Goal: Task Accomplishment & Management: Manage account settings

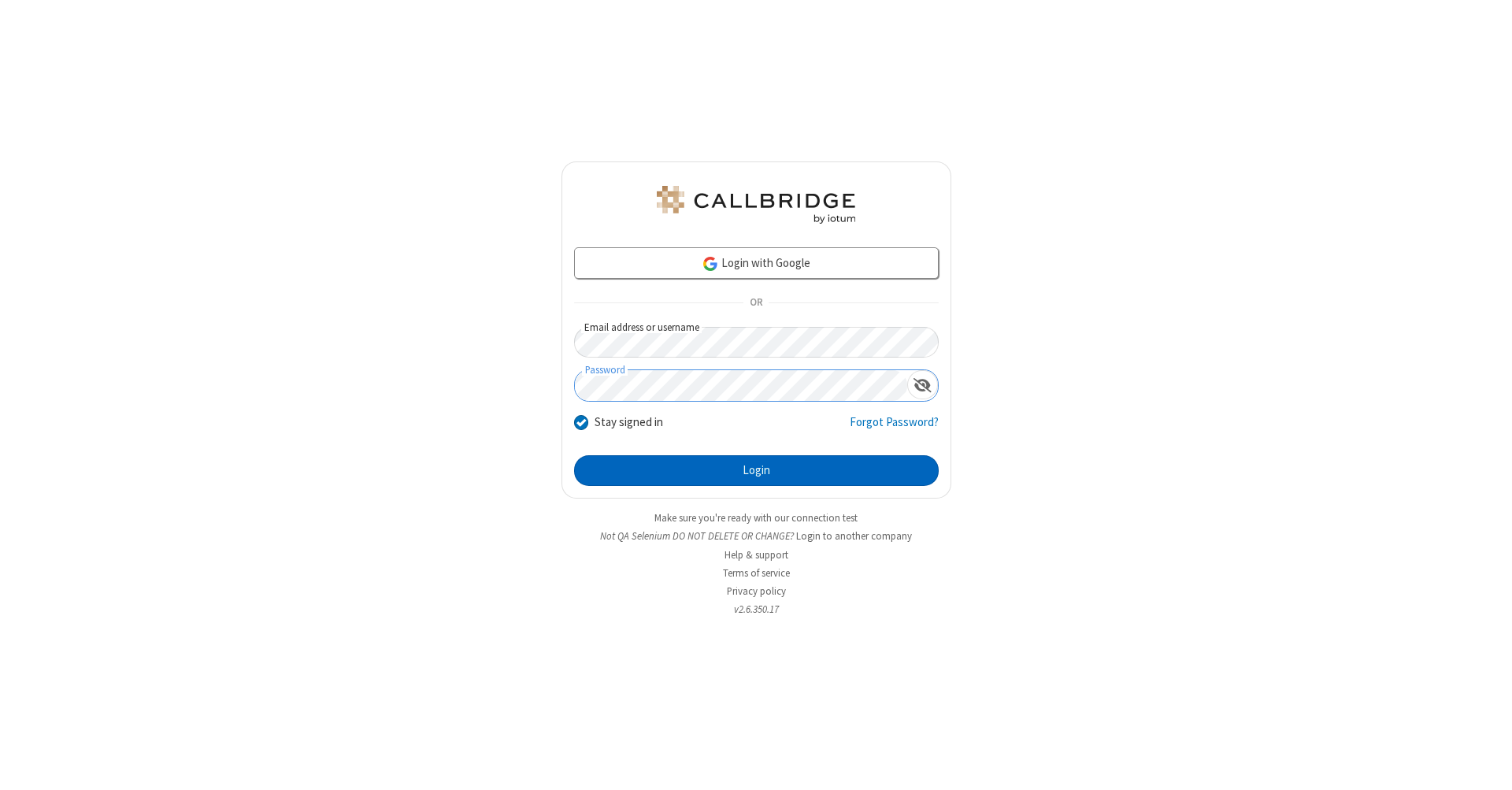
click at [756, 471] on button "Login" at bounding box center [756, 471] width 364 height 31
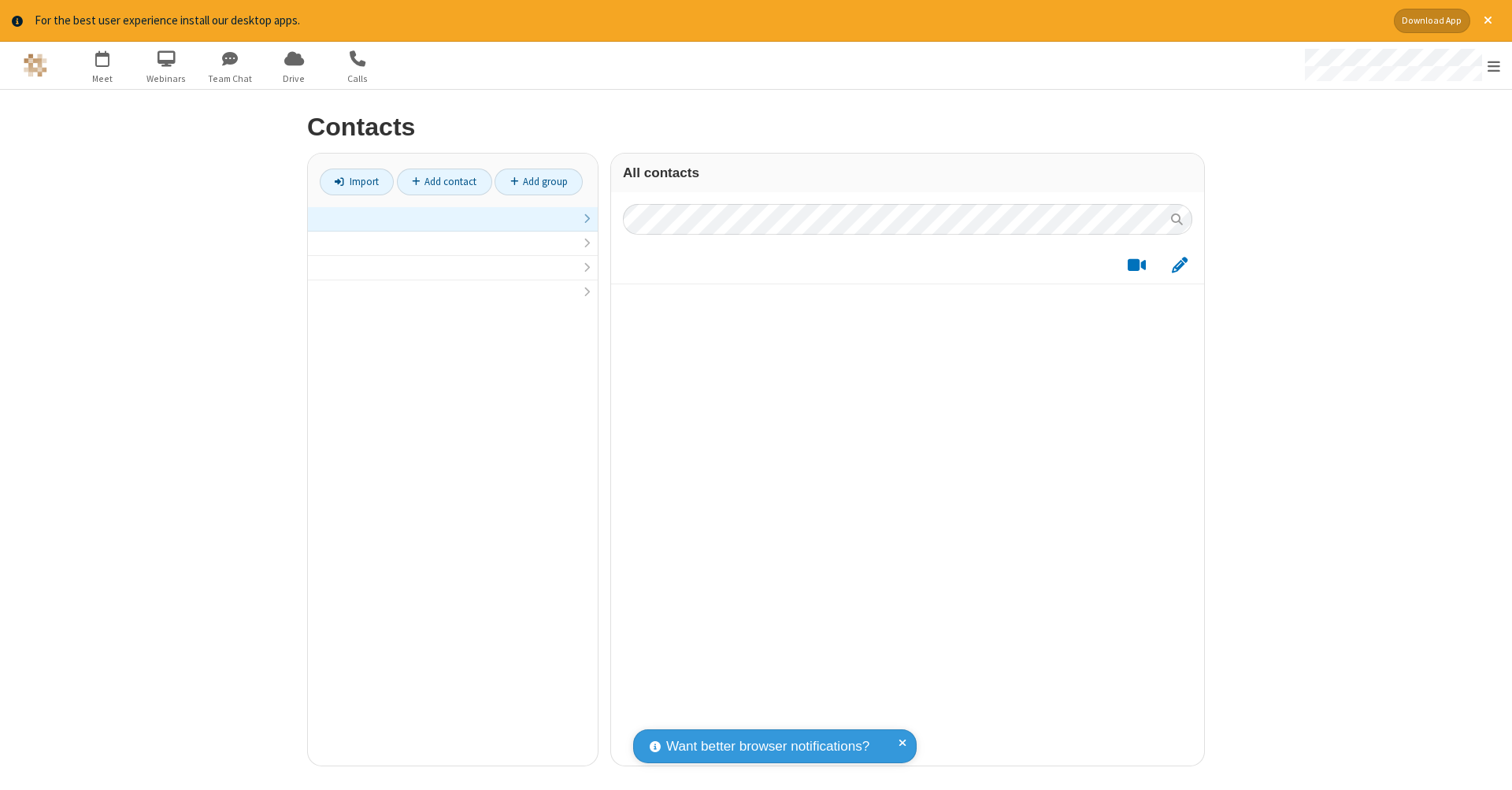
click at [453, 227] on link at bounding box center [452, 219] width 289 height 24
click at [444, 181] on link "Add contact" at bounding box center [444, 181] width 95 height 27
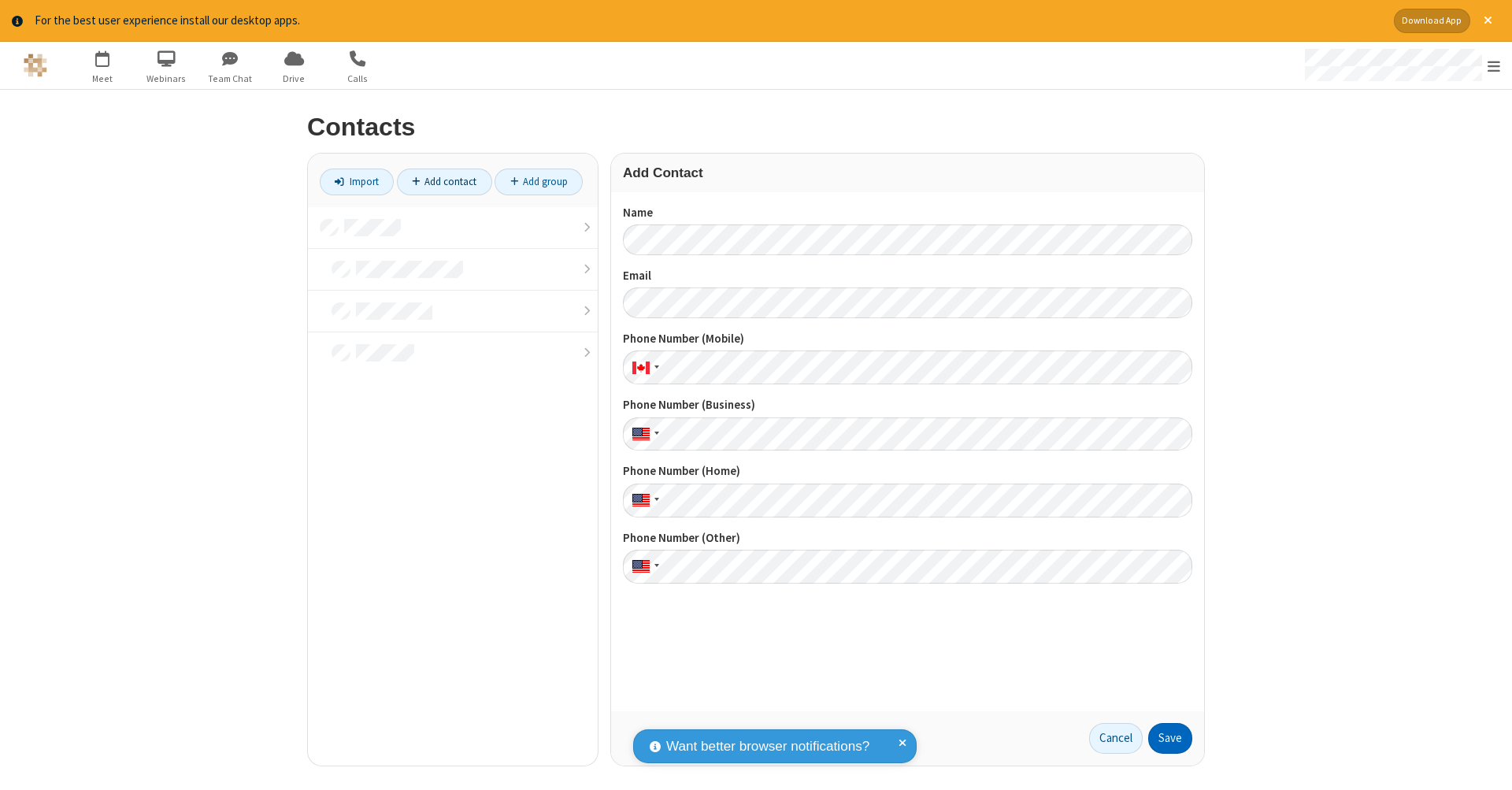
click at [1170, 738] on button "Save" at bounding box center [1169, 738] width 44 height 31
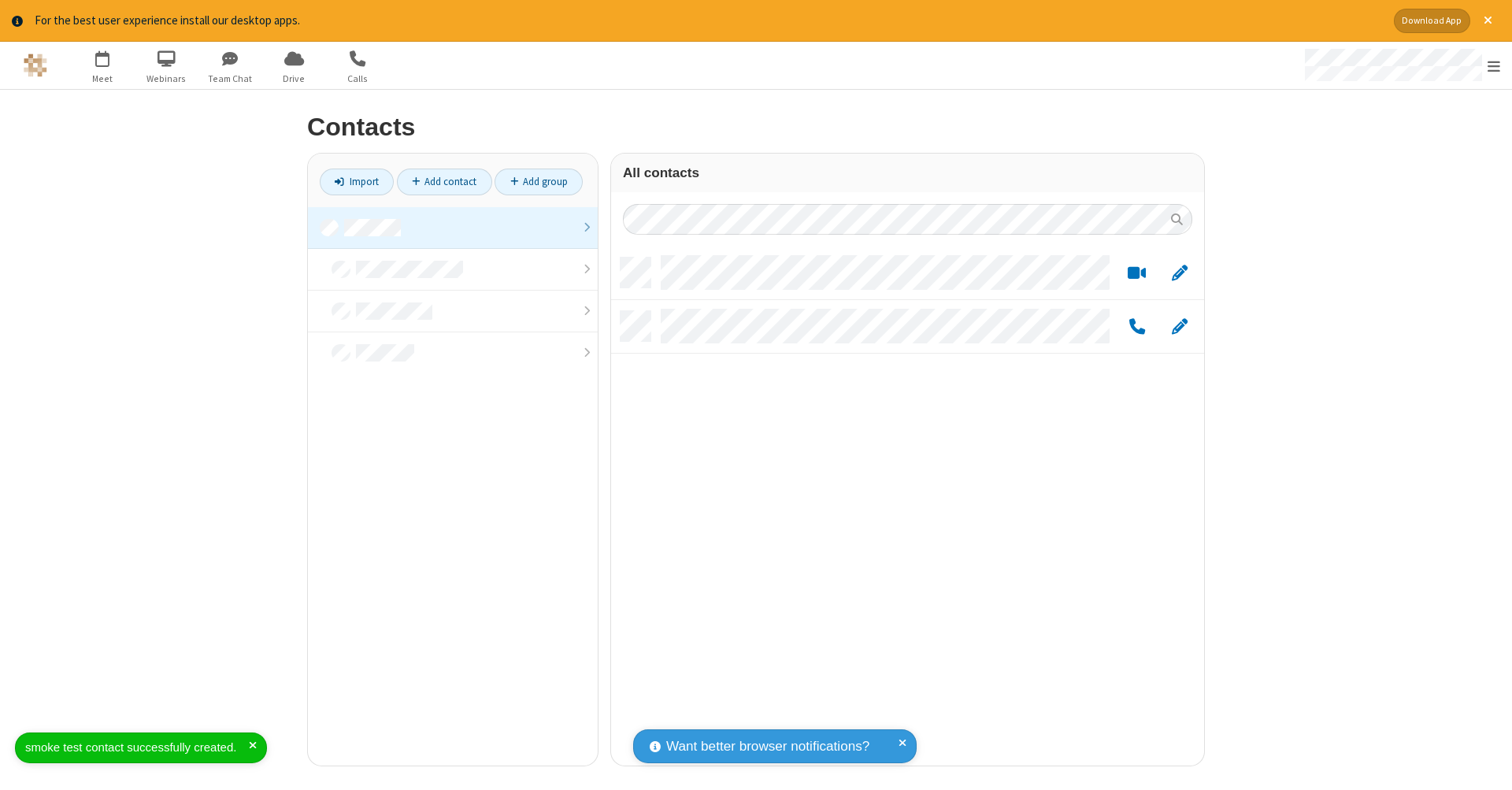
scroll to position [508, 581]
click at [444, 181] on link "Add contact" at bounding box center [444, 181] width 95 height 27
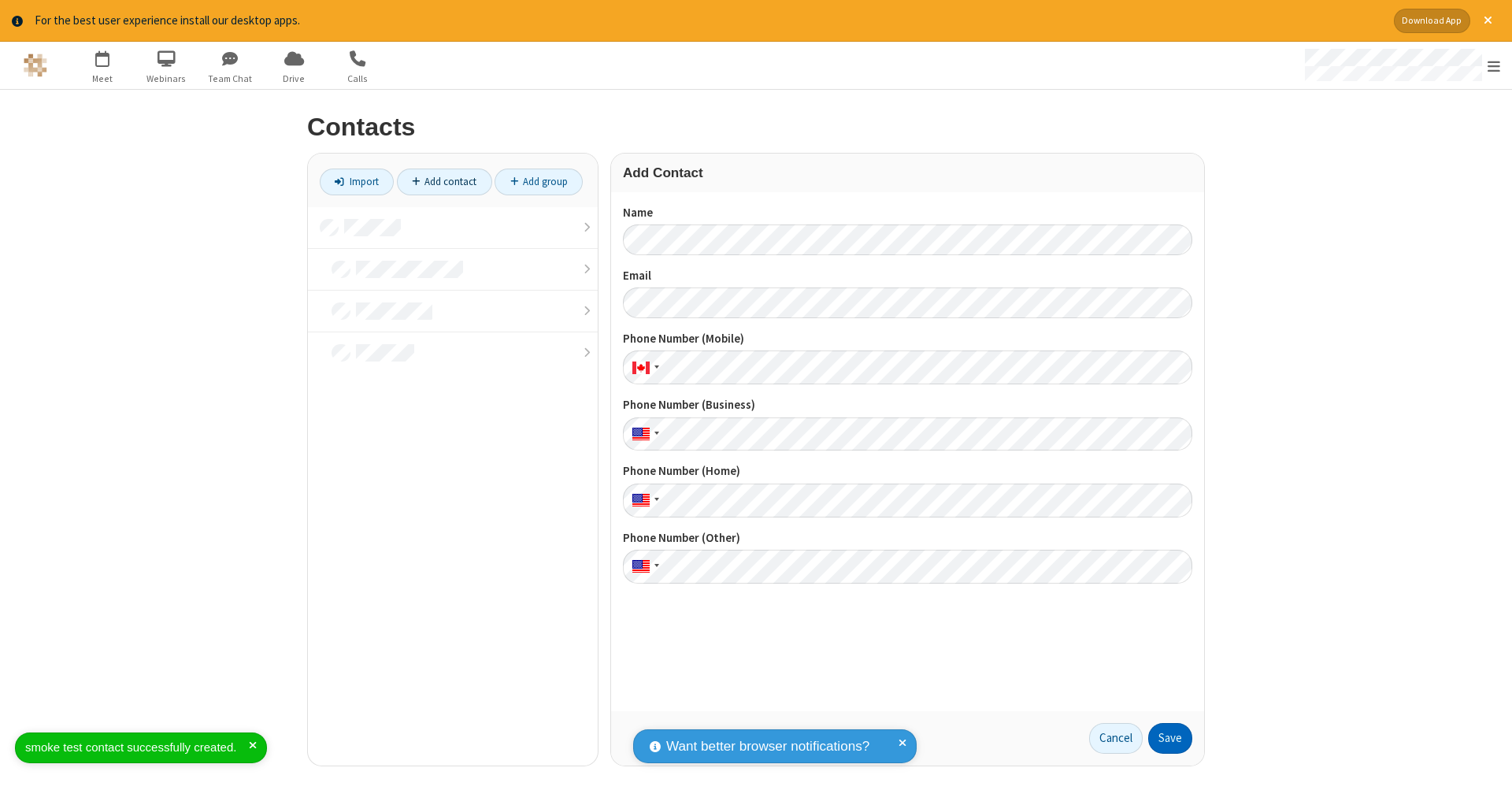
click at [1170, 738] on button "Save" at bounding box center [1169, 738] width 44 height 31
